Goal: Transaction & Acquisition: Purchase product/service

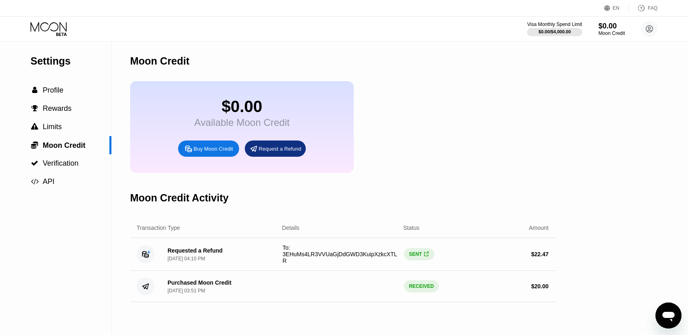
click at [49, 24] on icon at bounding box center [49, 29] width 38 height 14
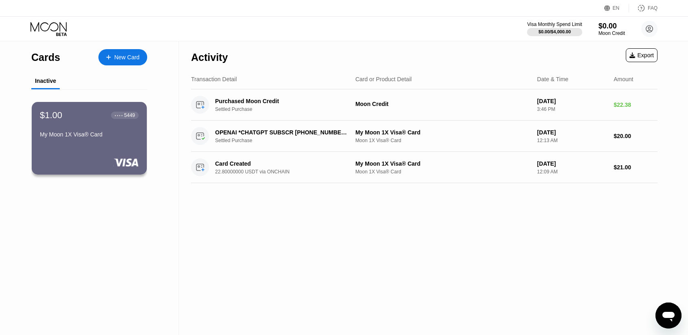
click at [137, 57] on div "New Card" at bounding box center [126, 57] width 25 height 7
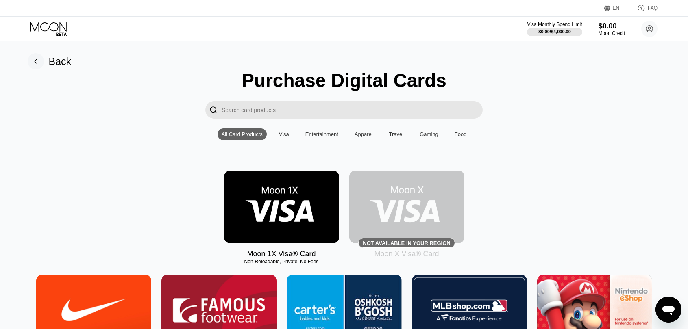
click at [281, 200] on img at bounding box center [281, 207] width 115 height 73
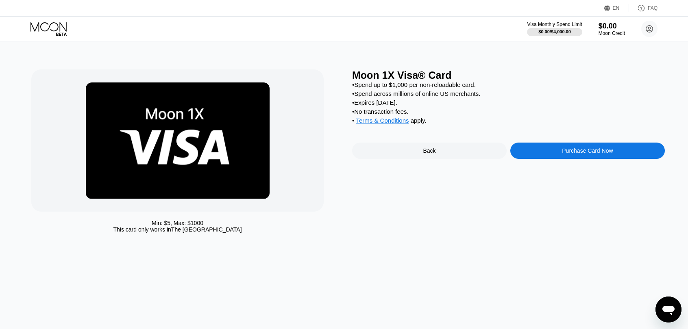
click at [592, 154] on div "Purchase Card Now" at bounding box center [587, 151] width 51 height 7
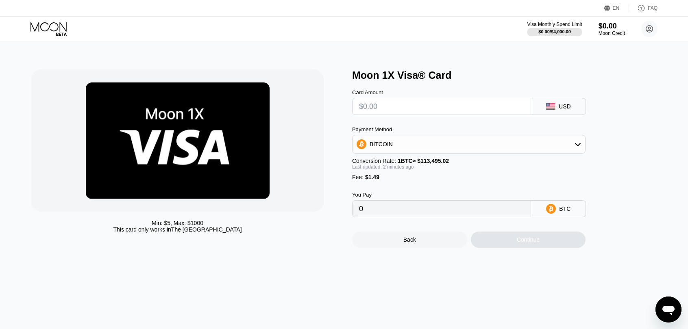
click at [412, 111] on input "text" at bounding box center [441, 106] width 165 height 16
type input "$2"
type input "0.00003076"
type input "$20"
type input "0.00018935"
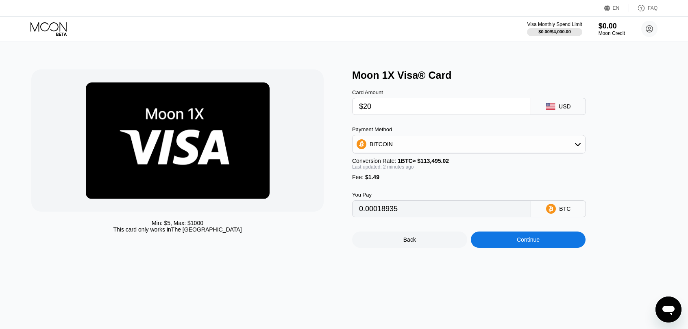
type input "$20"
click at [512, 244] on div "Continue" at bounding box center [528, 240] width 115 height 16
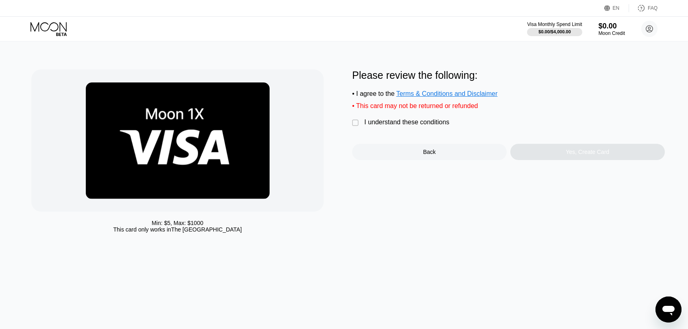
click at [354, 127] on div "" at bounding box center [356, 123] width 8 height 8
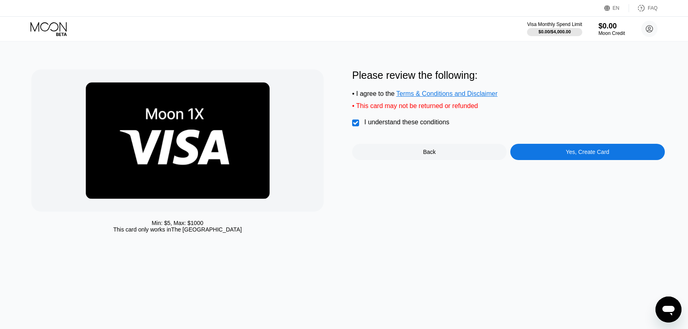
click at [559, 160] on div "Yes, Create Card" at bounding box center [587, 152] width 155 height 16
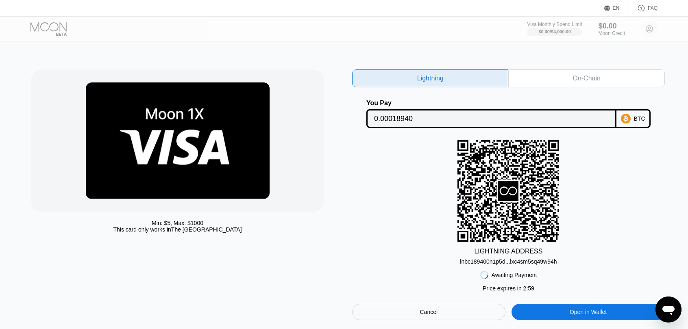
scroll to position [41, 0]
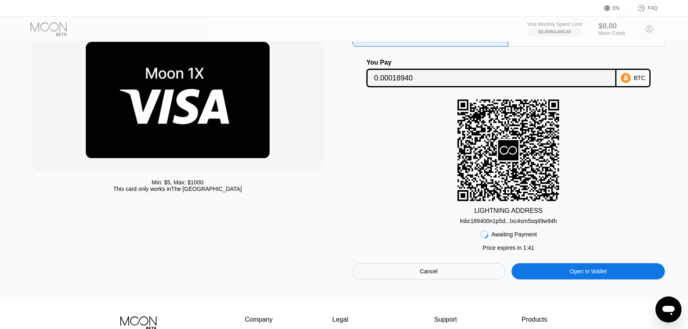
click at [146, 248] on div "Min: $ 5 , Max: $ 1000 This card only works in [GEOGRAPHIC_DATA]" at bounding box center [187, 154] width 313 height 251
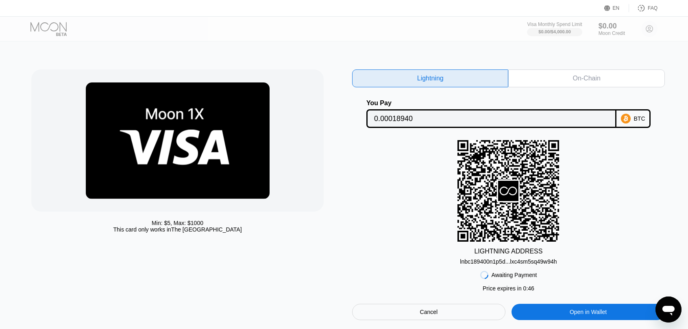
click at [581, 74] on div "On-Chain" at bounding box center [587, 78] width 28 height 8
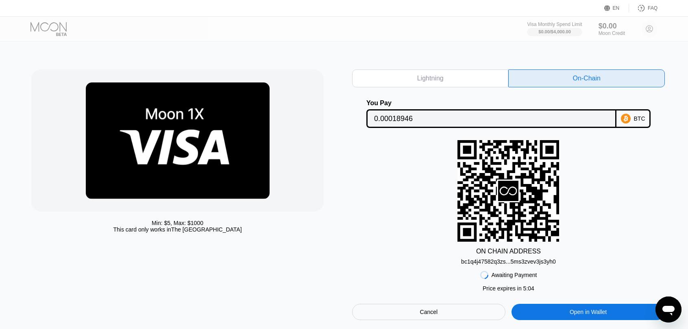
click at [53, 30] on div at bounding box center [55, 29] width 50 height 14
drag, startPoint x: 440, startPoint y: 320, endPoint x: 387, endPoint y: 280, distance: 66.2
click at [439, 320] on div "Cancel" at bounding box center [428, 312] width 153 height 16
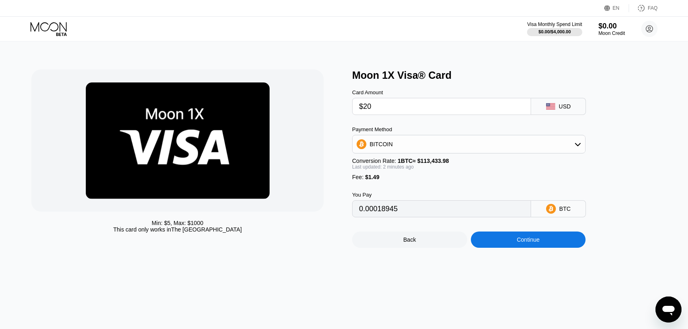
click at [451, 57] on div "Min: $ 5 , Max: $ 1000 This card only works in The United States Moon 1X Visa® …" at bounding box center [344, 185] width 694 height 288
click at [52, 27] on icon at bounding box center [49, 29] width 38 height 14
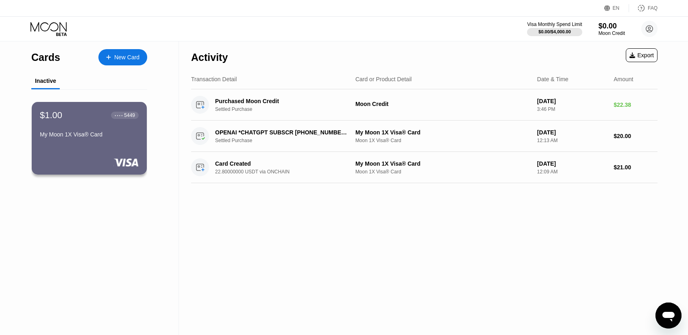
click at [174, 256] on div "Cards New Card Inactive $1.00 ● ● ● ● 5449 My Moon 1X Visa® Card" at bounding box center [89, 188] width 179 height 294
click at [203, 216] on div "Activity Export Transaction Detail Card or Product Detail Date & Time Amount Pu…" at bounding box center [424, 188] width 491 height 294
click at [99, 132] on div "$1.00 ● ● ● ● 5449 My Moon 1X Visa® Card" at bounding box center [89, 125] width 100 height 31
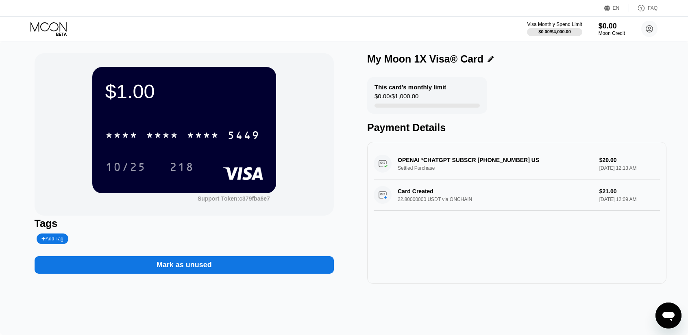
click at [42, 29] on icon at bounding box center [49, 29] width 38 height 14
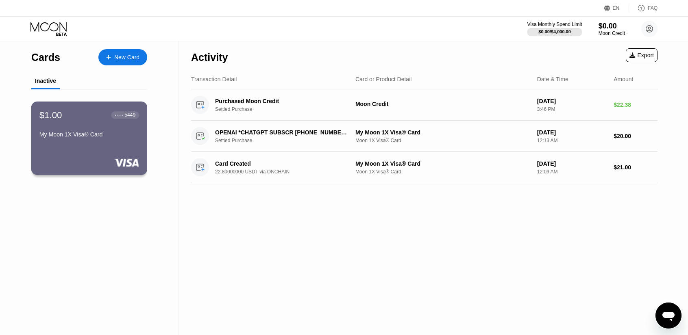
click at [124, 114] on div "● ● ● ● 5449" at bounding box center [125, 115] width 20 height 6
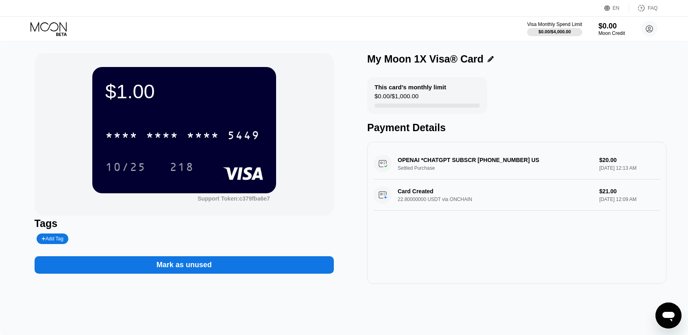
click at [48, 26] on icon at bounding box center [49, 29] width 38 height 14
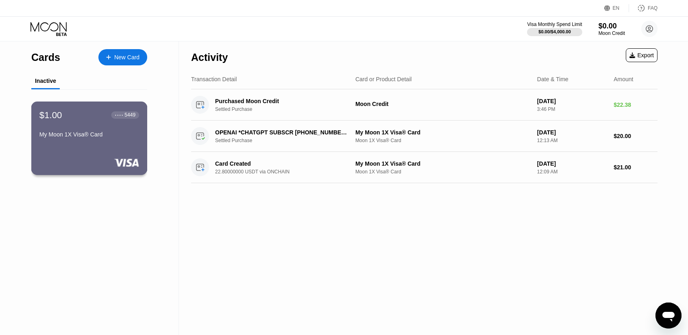
click at [116, 138] on div "My Moon 1X Visa® Card" at bounding box center [89, 134] width 100 height 7
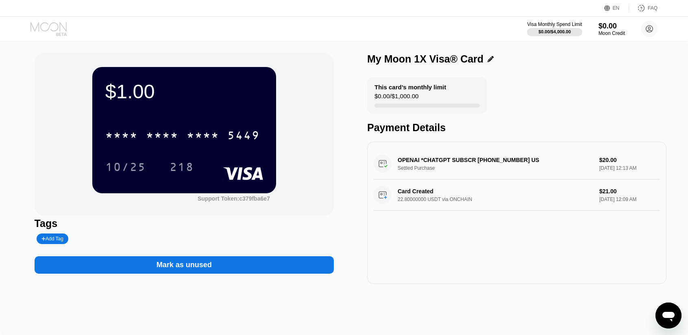
click at [52, 22] on icon at bounding box center [49, 29] width 38 height 14
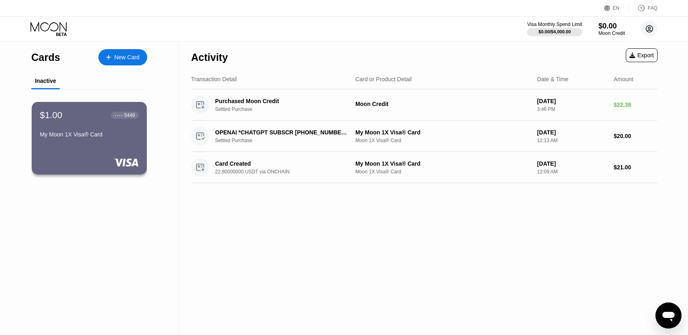
click at [650, 31] on circle at bounding box center [649, 29] width 16 height 16
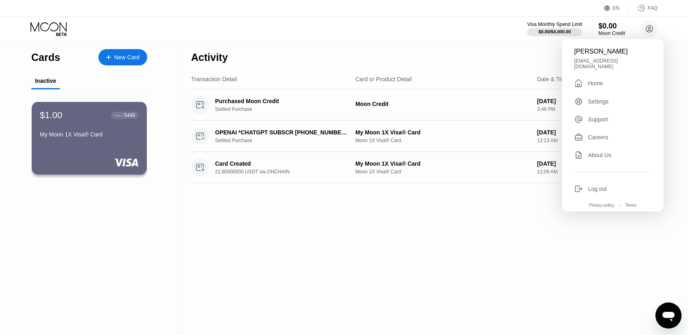
click at [431, 224] on div "Activity Export Transaction Detail Card or Product Detail Date & Time Amount Pu…" at bounding box center [424, 188] width 491 height 294
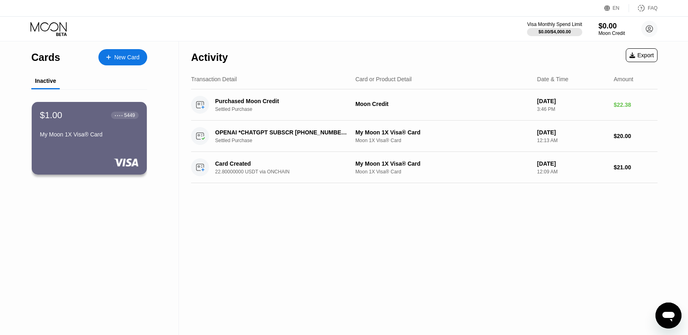
click at [216, 304] on div "Activity Export Transaction Detail Card or Product Detail Date & Time Amount Pu…" at bounding box center [424, 188] width 491 height 294
click at [364, 265] on div "Activity Export Transaction Detail Card or Product Detail Date & Time Amount Pu…" at bounding box center [424, 188] width 491 height 294
click at [345, 224] on div "Activity Export Transaction Detail Card or Product Detail Date & Time Amount Pu…" at bounding box center [424, 188] width 491 height 294
drag, startPoint x: 292, startPoint y: 228, endPoint x: 296, endPoint y: 228, distance: 4.5
click at [292, 228] on div "Activity Export Transaction Detail Card or Product Detail Date & Time Amount Pu…" at bounding box center [424, 188] width 491 height 294
